Goal: Navigation & Orientation: Find specific page/section

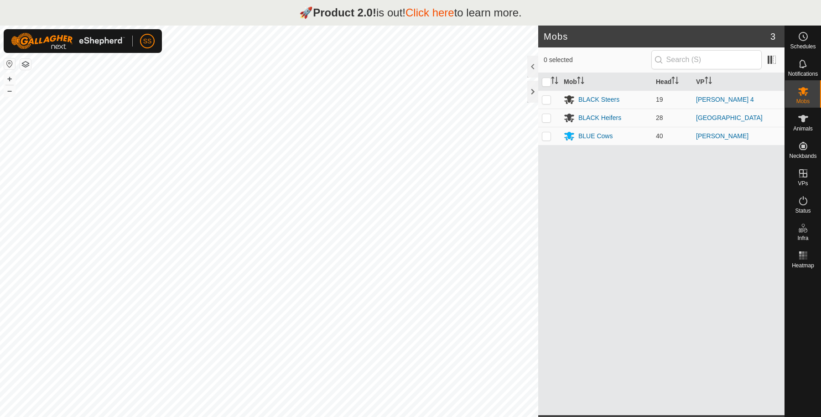
click at [439, 14] on link "Click here" at bounding box center [430, 12] width 49 height 12
click at [427, 9] on link "Click here" at bounding box center [430, 12] width 49 height 12
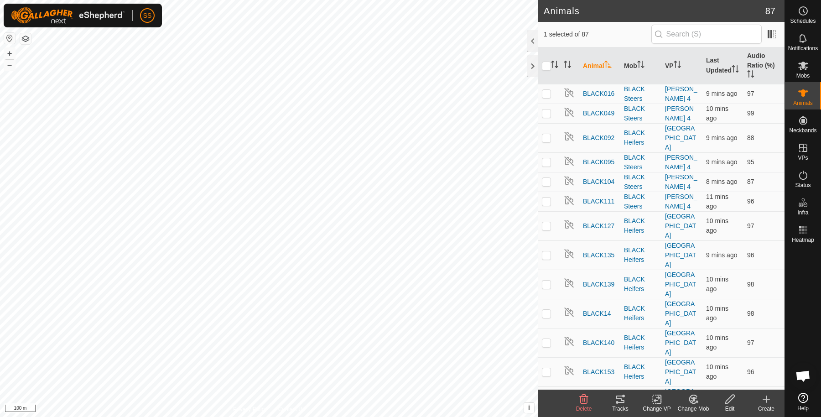
click at [616, 406] on div "Tracks" at bounding box center [620, 409] width 37 height 8
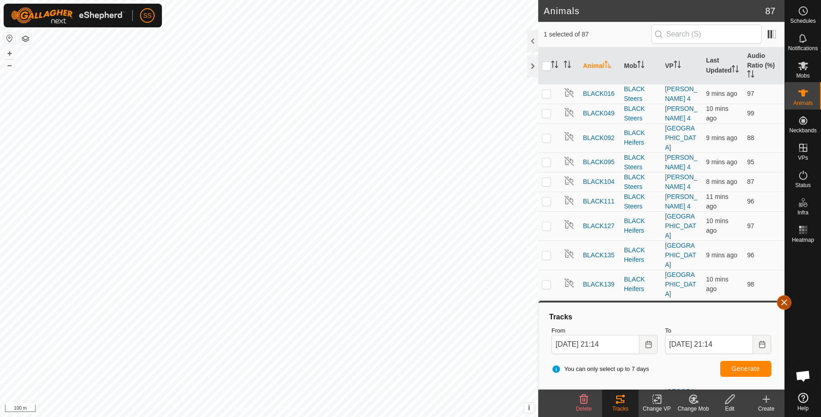
click at [789, 306] on button "button" at bounding box center [784, 302] width 15 height 15
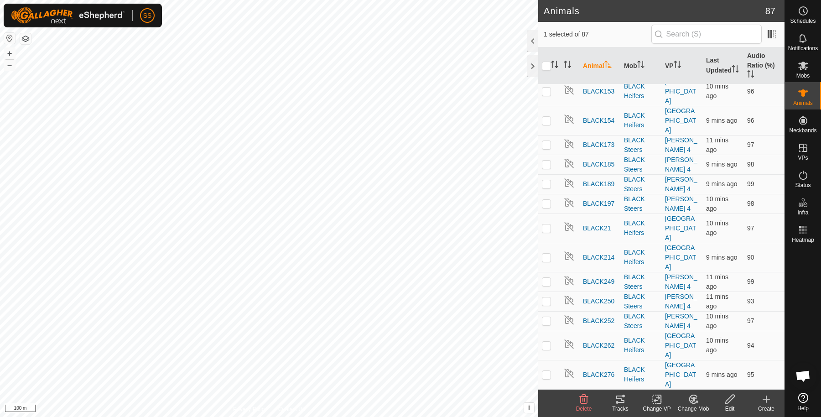
scroll to position [456, 0]
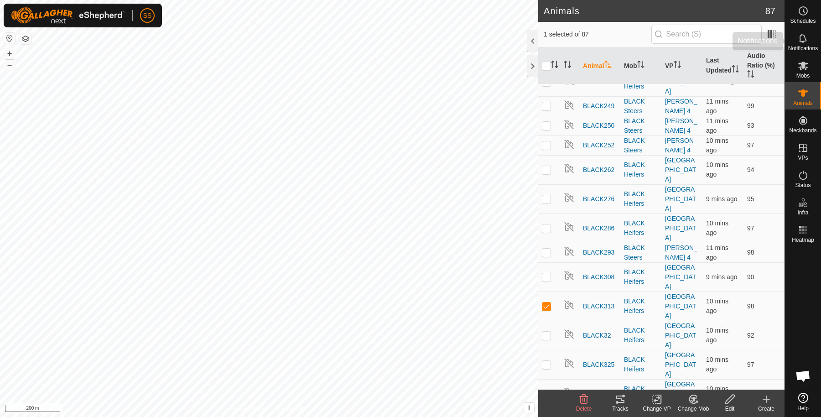
click at [804, 38] on icon at bounding box center [803, 38] width 11 height 11
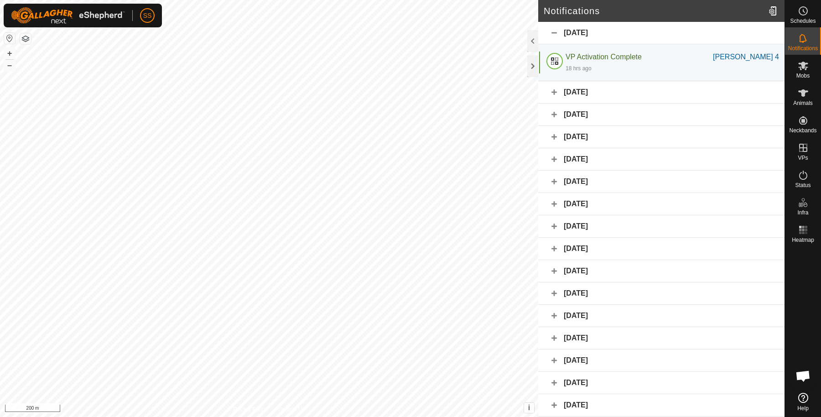
click at [578, 87] on div "[DATE]" at bounding box center [661, 92] width 246 height 22
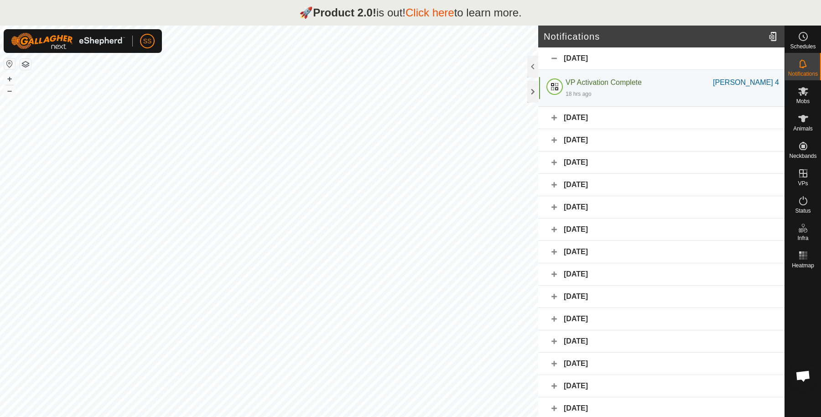
drag, startPoint x: 353, startPoint y: 11, endPoint x: 348, endPoint y: 11, distance: 4.6
click at [348, 11] on strong "Product 2.0!" at bounding box center [344, 12] width 63 height 12
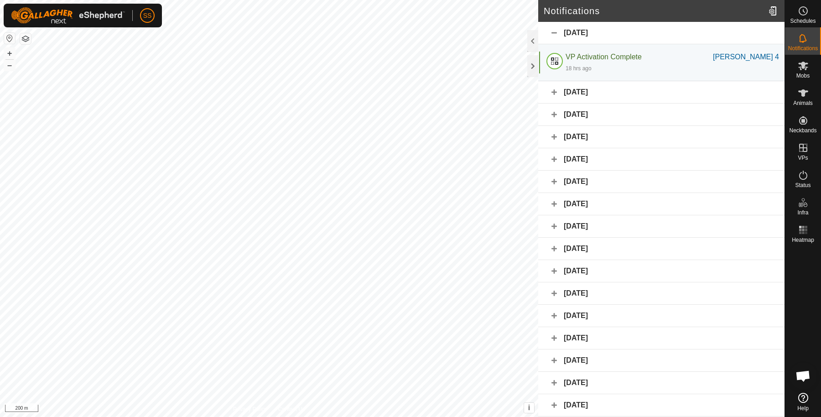
click at [806, 376] on span "Open chat" at bounding box center [803, 377] width 15 height 13
click at [808, 397] on icon at bounding box center [804, 398] width 10 height 10
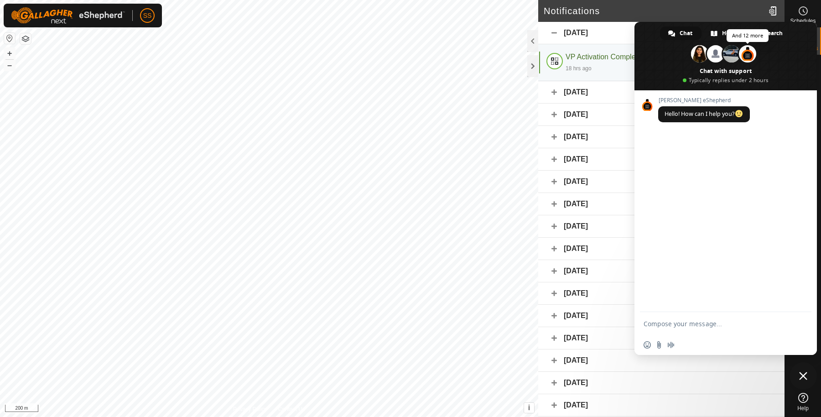
click at [744, 57] on span at bounding box center [747, 53] width 17 height 17
click at [680, 25] on span at bounding box center [726, 56] width 183 height 68
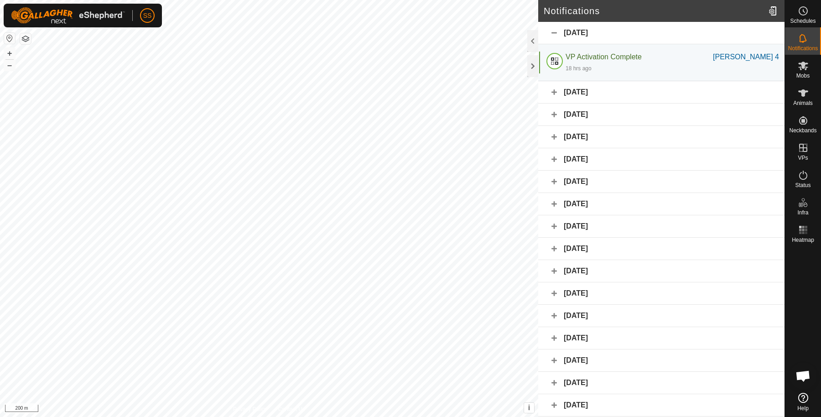
click at [804, 366] on span "Open chat" at bounding box center [803, 375] width 27 height 27
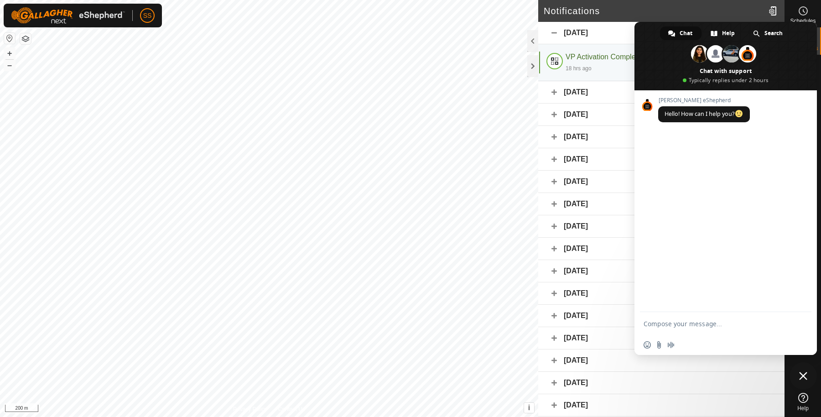
click at [674, 31] on span at bounding box center [672, 33] width 7 height 7
click at [807, 364] on span "Close chat" at bounding box center [803, 375] width 27 height 27
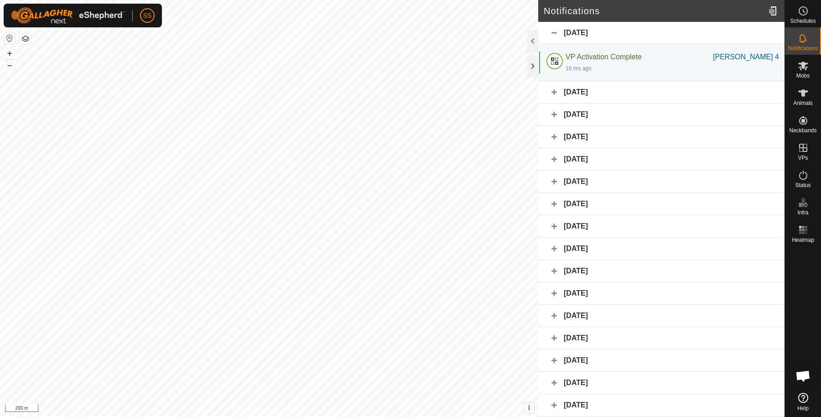
click at [804, 400] on icon at bounding box center [804, 398] width 10 height 10
click at [769, 13] on div at bounding box center [774, 11] width 18 height 26
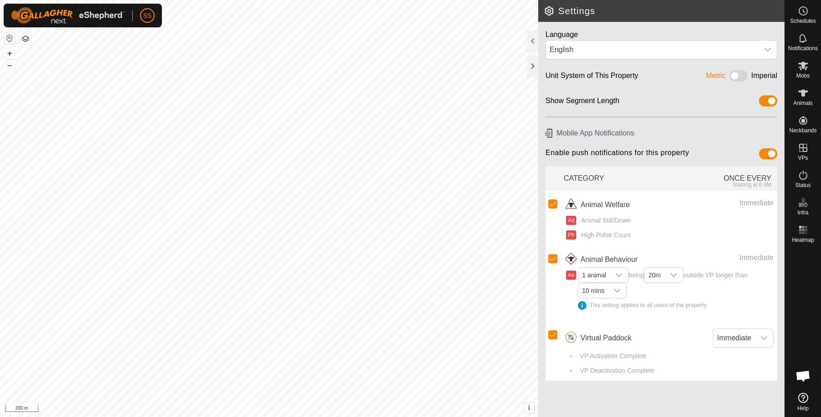
click at [768, 15] on h2 "Settings" at bounding box center [664, 10] width 241 height 11
click at [797, 374] on span "Open chat" at bounding box center [803, 377] width 15 height 13
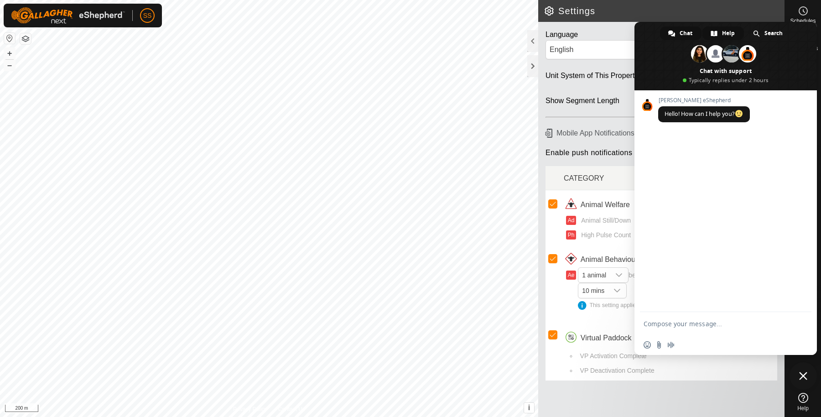
click at [731, 30] on span "Help" at bounding box center [728, 33] width 13 height 14
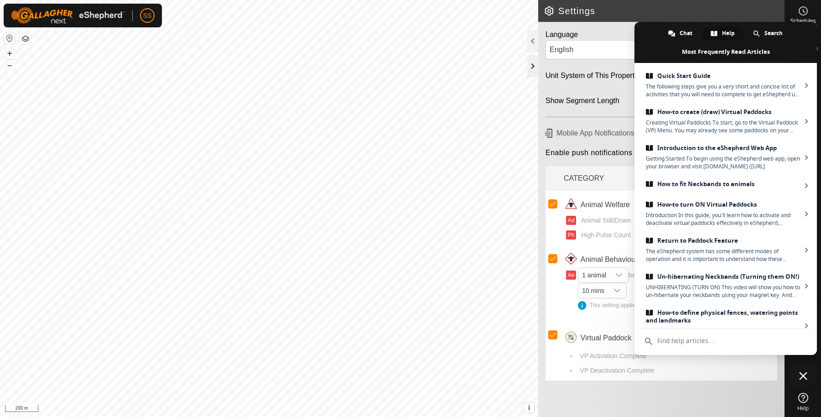
click at [528, 62] on div at bounding box center [533, 66] width 11 height 22
